Goal: Find specific page/section: Find specific page/section

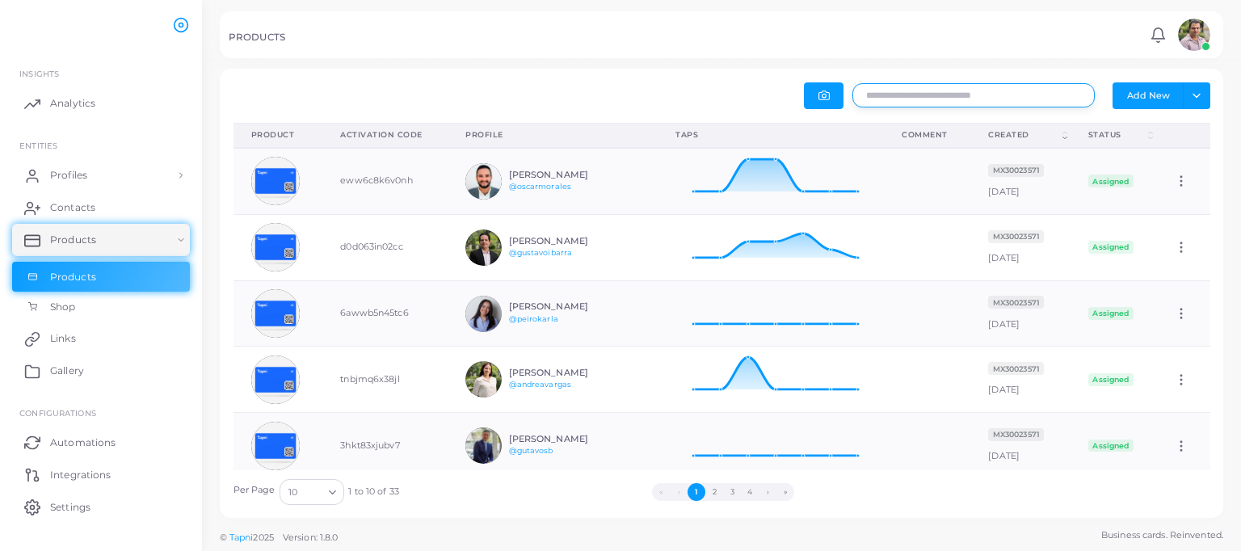
click at [947, 95] on input "text" at bounding box center [974, 95] width 242 height 24
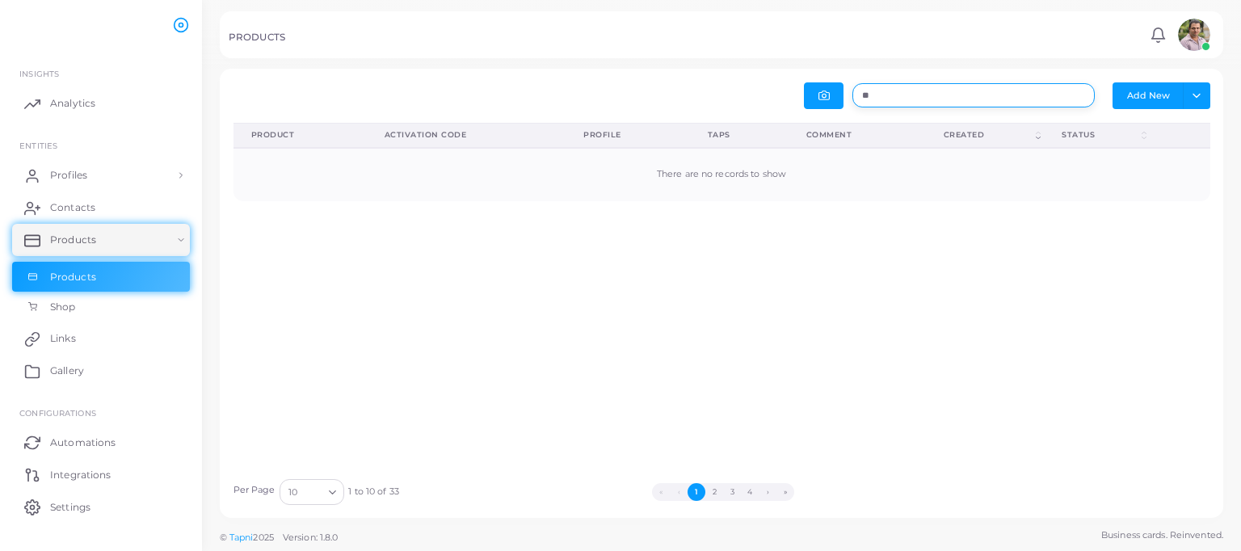
type input "*"
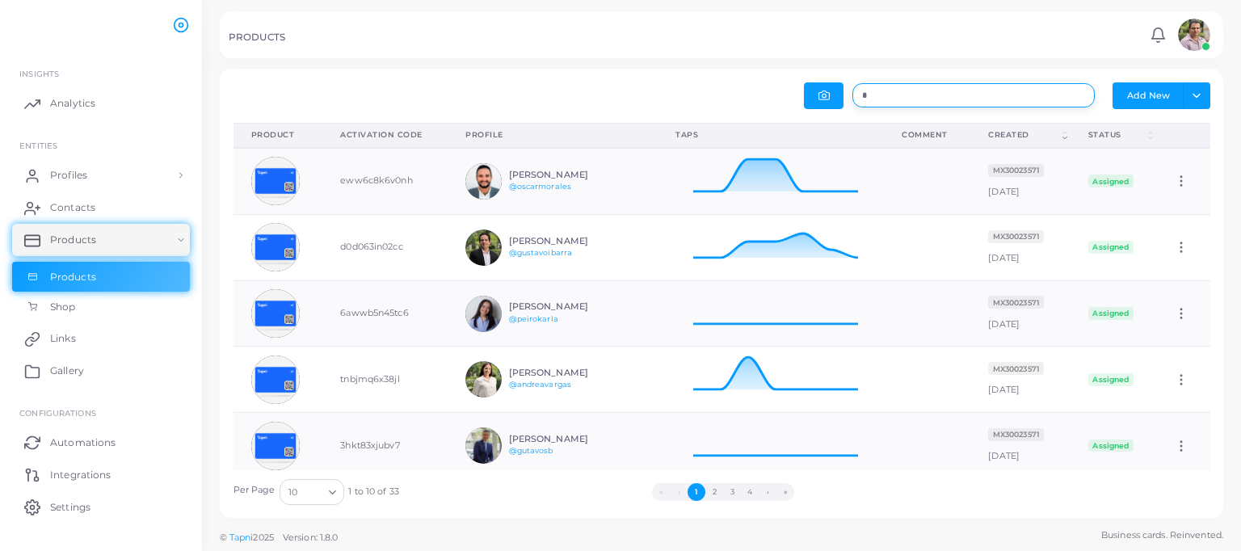
scroll to position [13, 13]
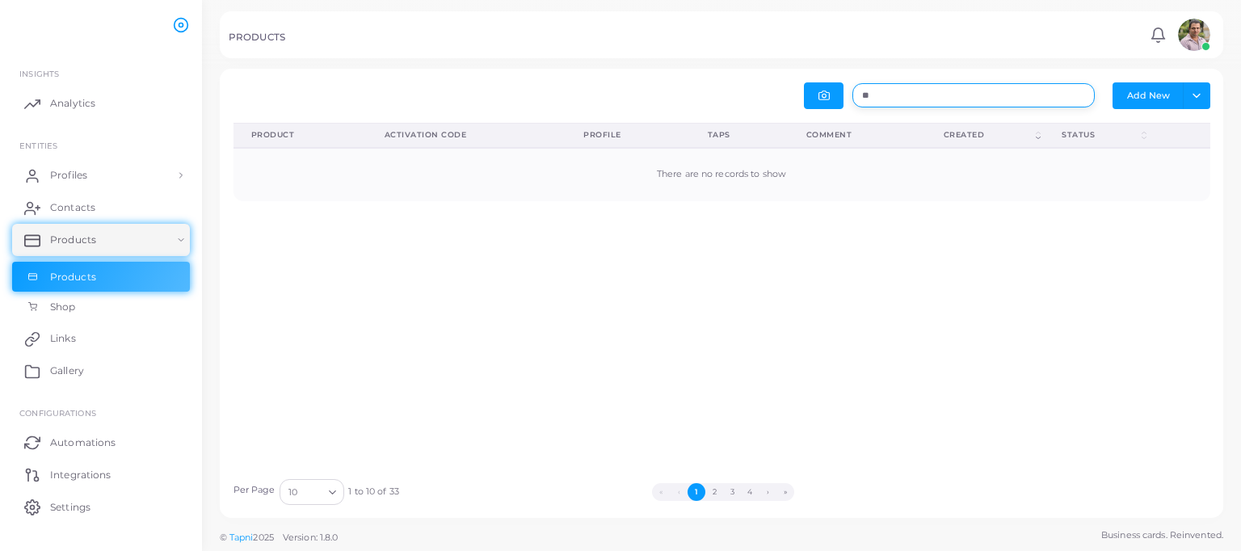
type input "*"
type input "***"
click at [120, 176] on link "Profiles" at bounding box center [101, 175] width 178 height 32
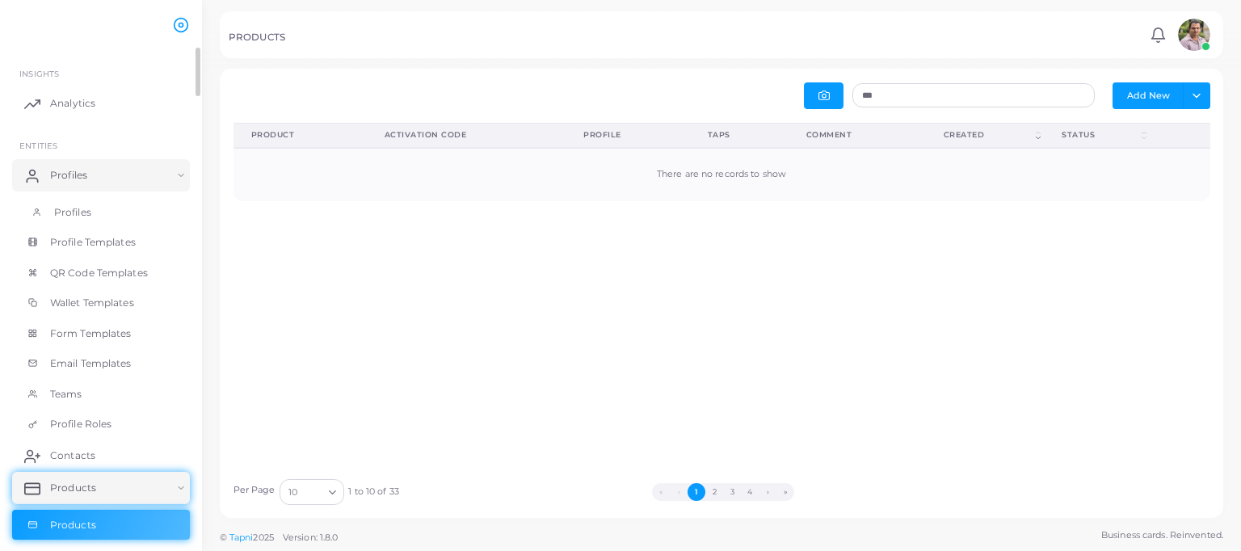
click at [104, 204] on link "Profiles" at bounding box center [101, 212] width 178 height 31
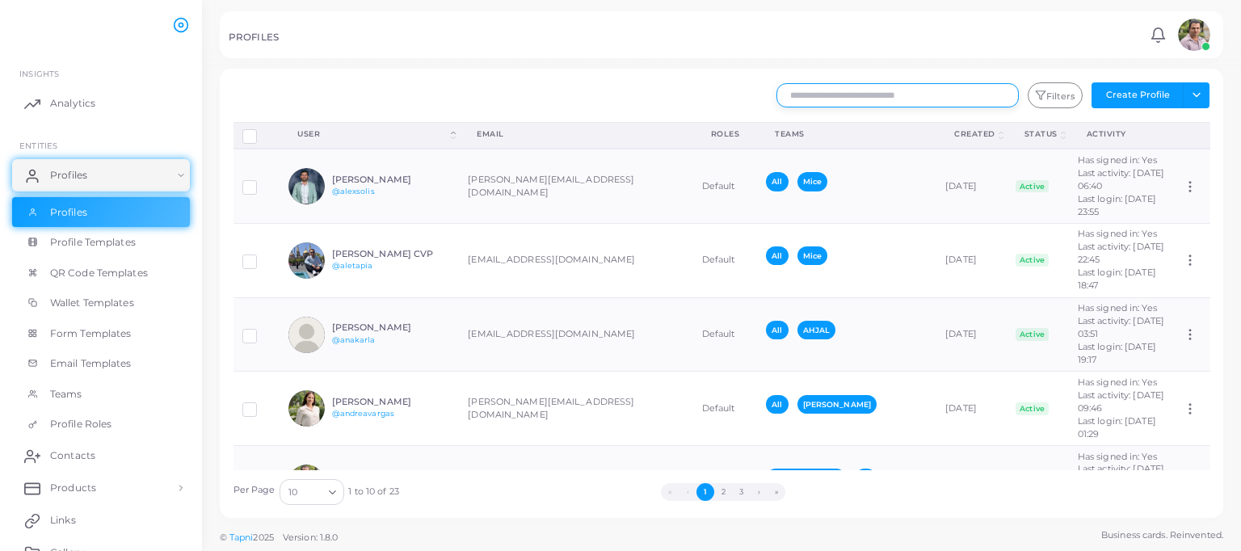
click at [884, 100] on input "text" at bounding box center [898, 95] width 242 height 24
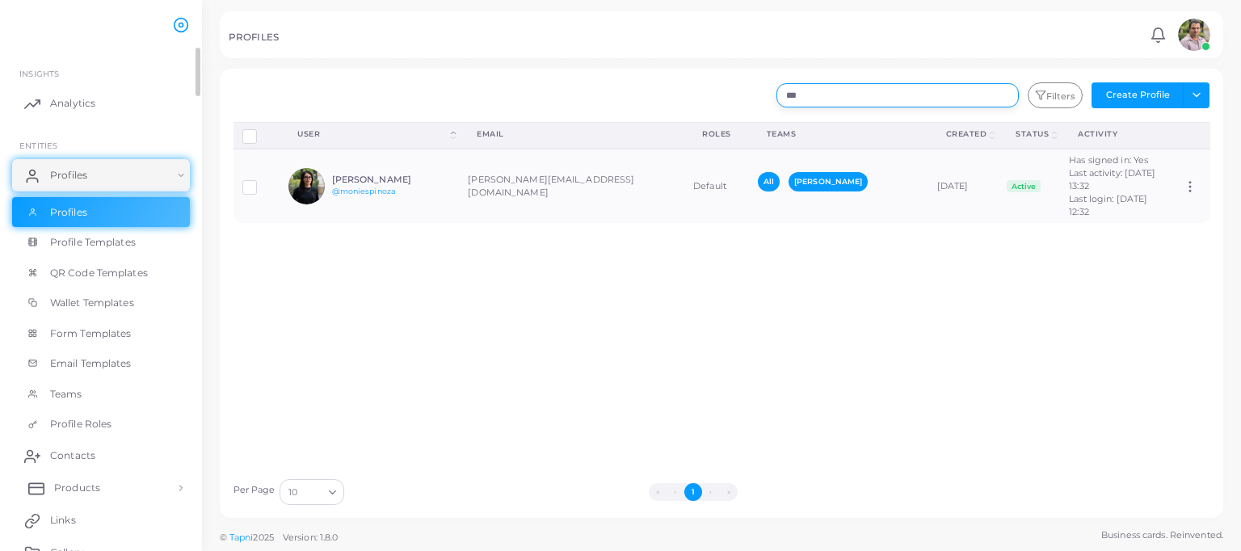
type input "***"
click at [48, 483] on link "Products" at bounding box center [101, 488] width 178 height 32
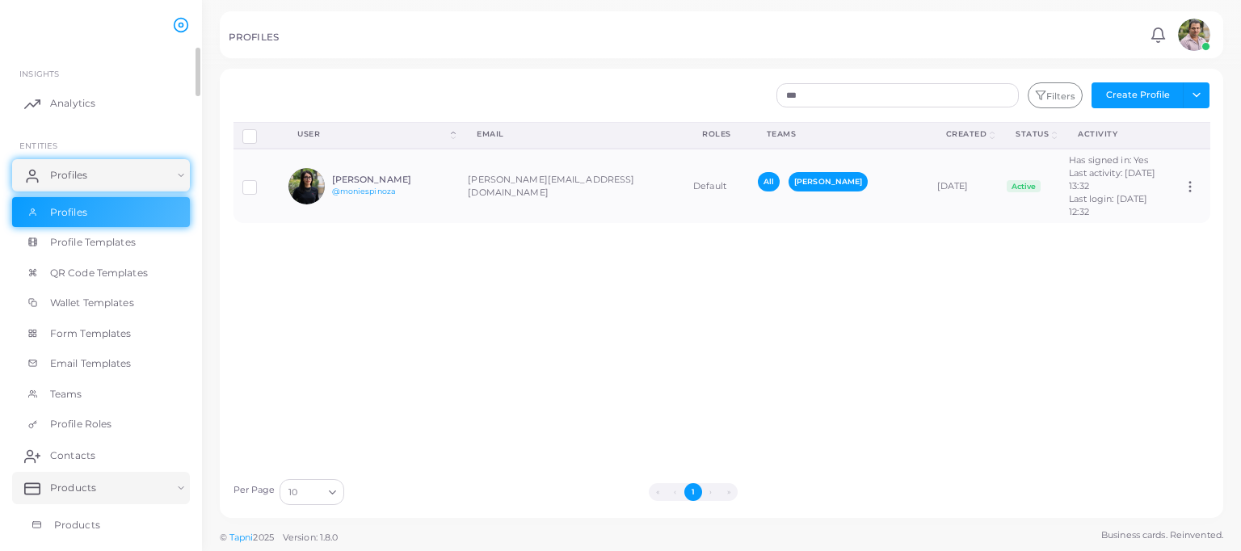
click at [86, 521] on span "Products" at bounding box center [77, 525] width 46 height 15
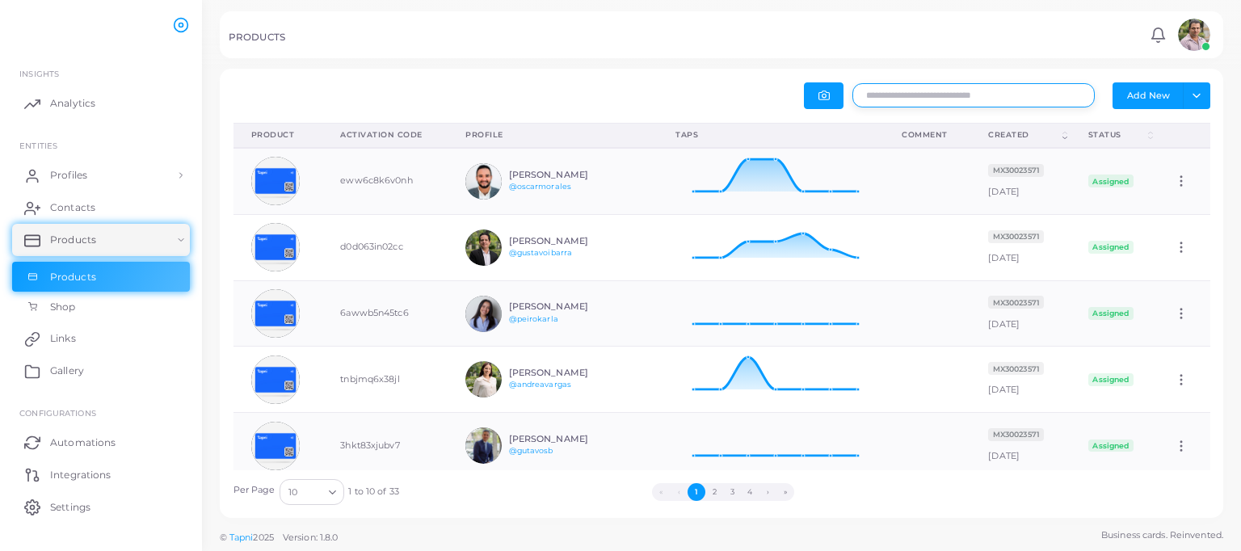
click at [959, 95] on input "text" at bounding box center [974, 95] width 242 height 24
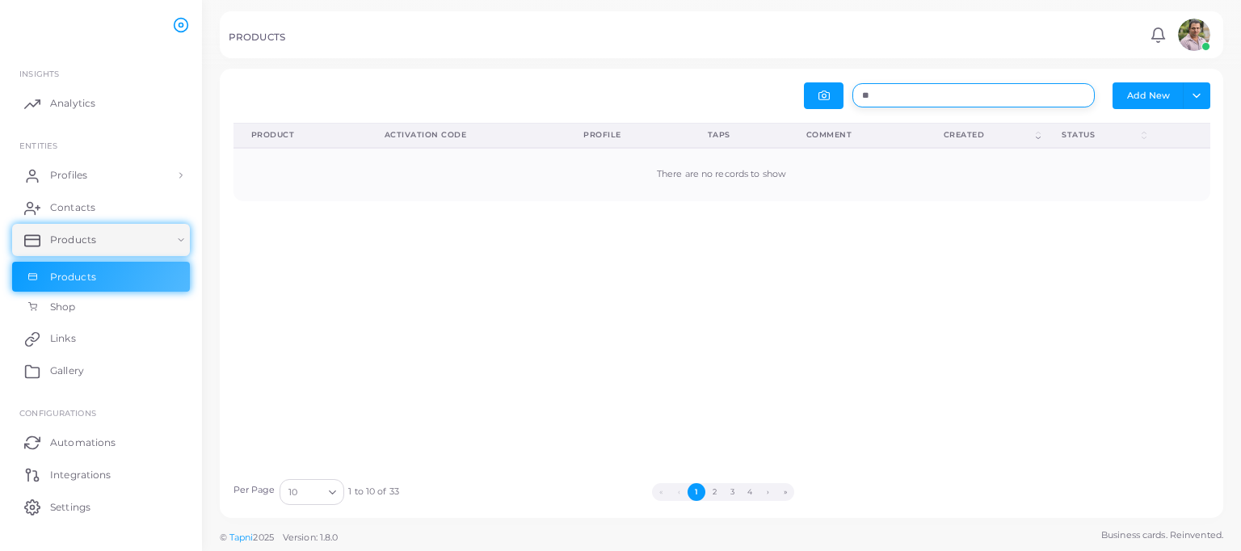
type input "*"
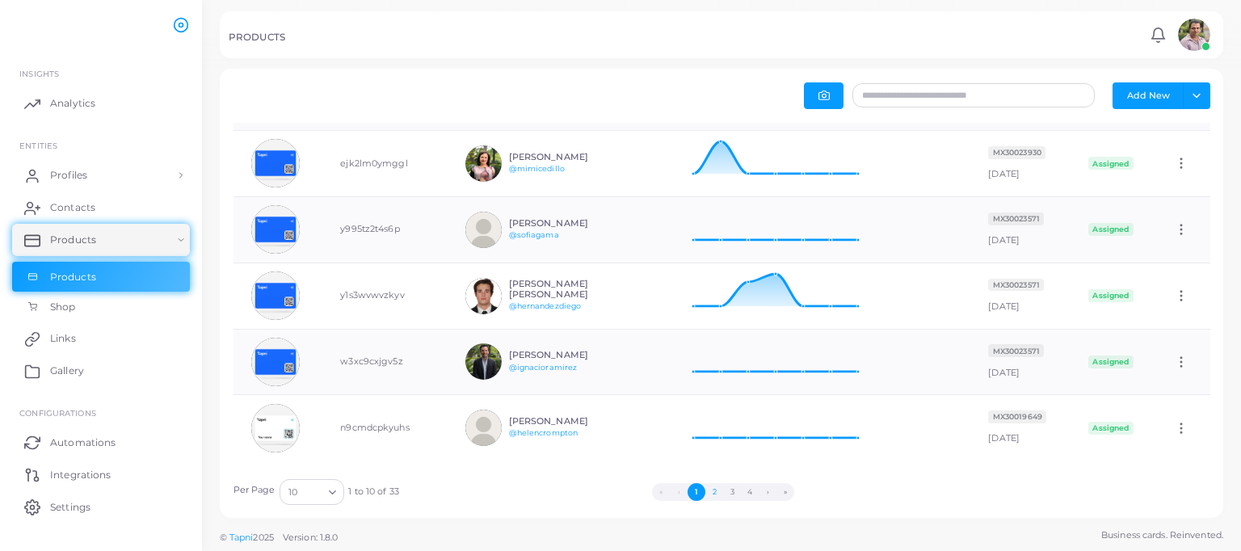
click at [716, 495] on button "2" at bounding box center [715, 492] width 18 height 18
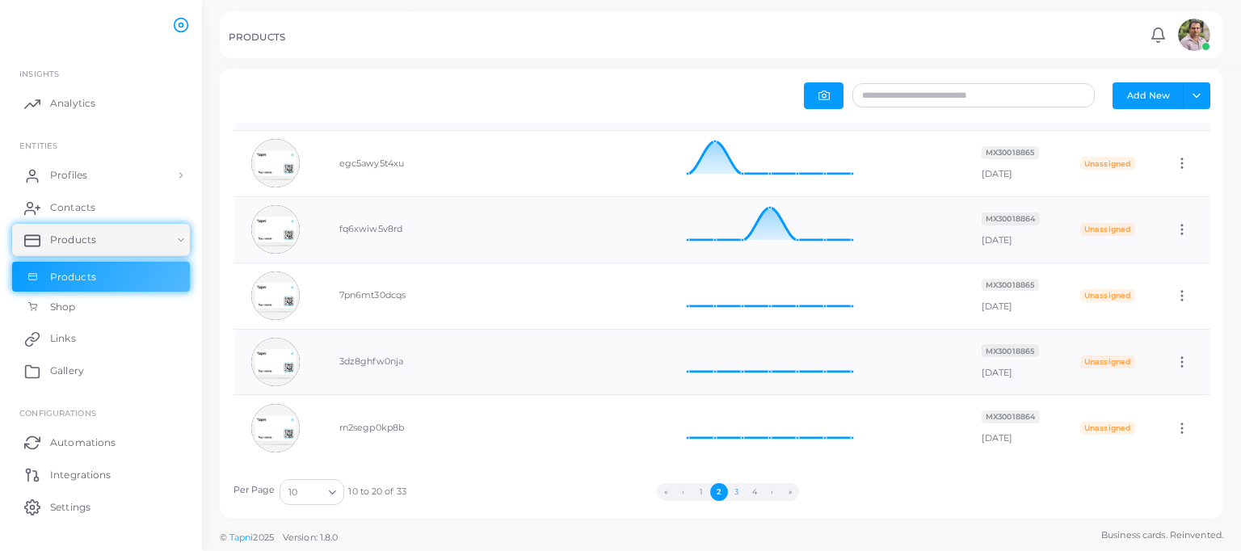
click at [740, 495] on button "3" at bounding box center [737, 492] width 18 height 18
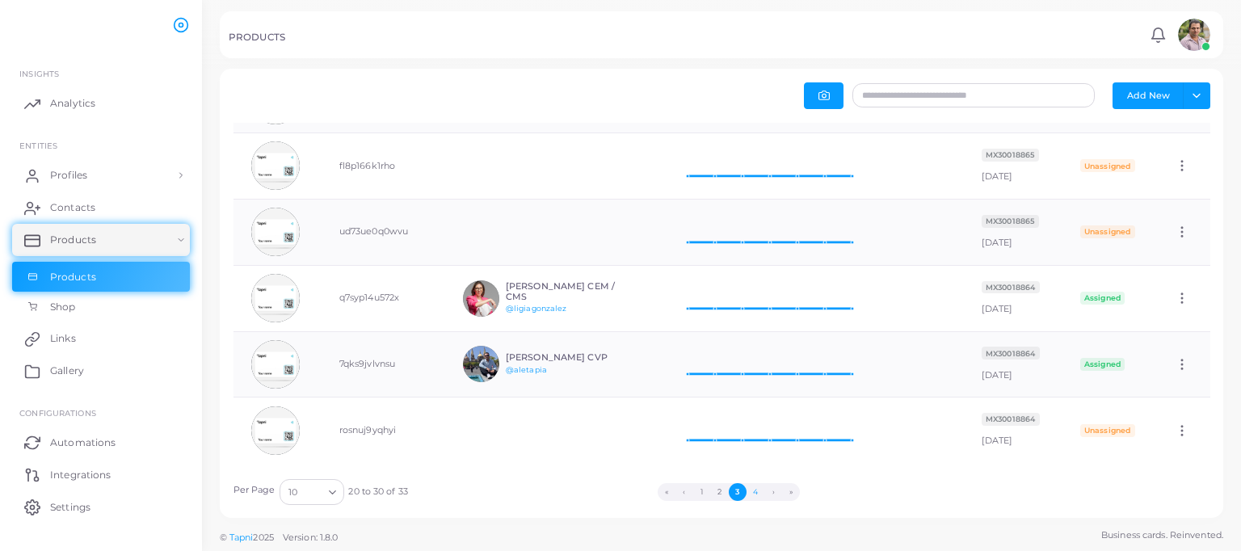
click at [752, 487] on button "4" at bounding box center [756, 492] width 18 height 18
